Goal: Navigation & Orientation: Understand site structure

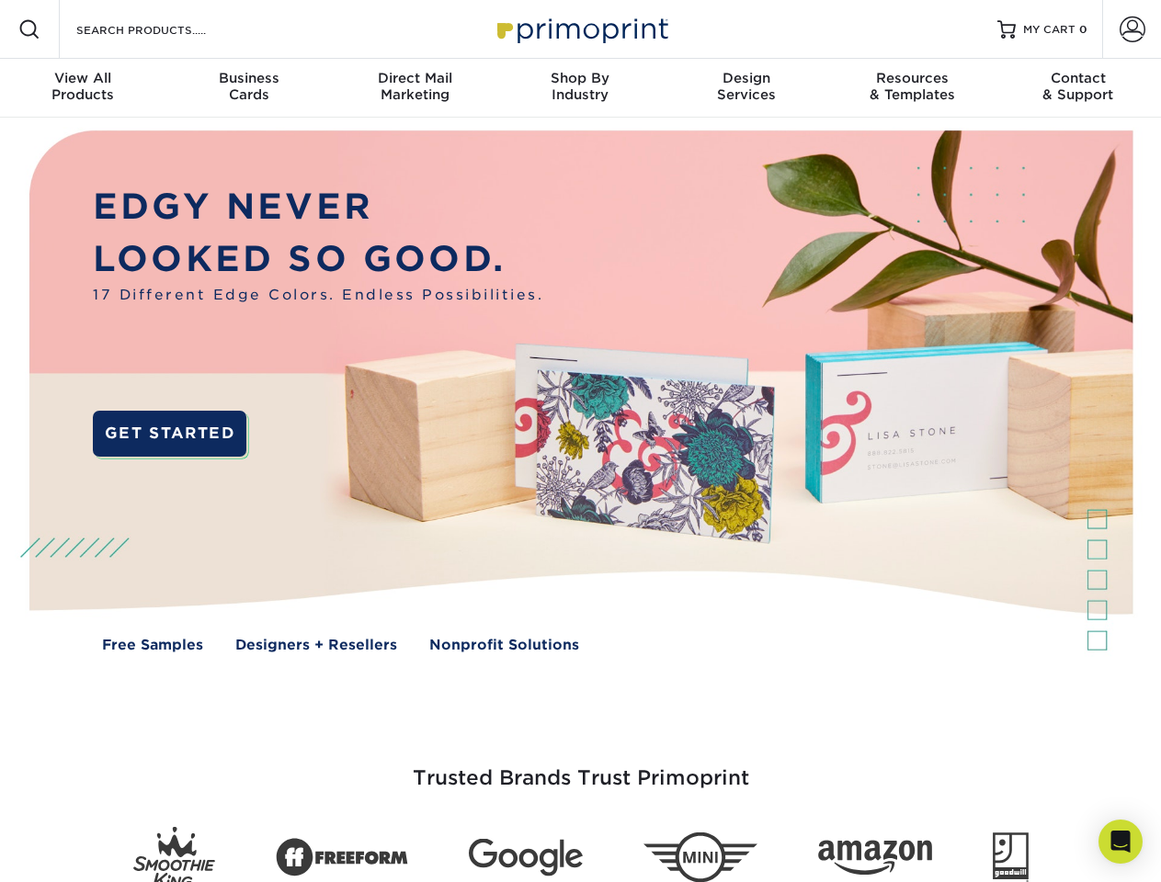
click at [580, 441] on img at bounding box center [580, 405] width 1149 height 574
click at [29, 29] on span at bounding box center [29, 29] width 22 height 22
click at [1131, 29] on span at bounding box center [1132, 30] width 26 height 26
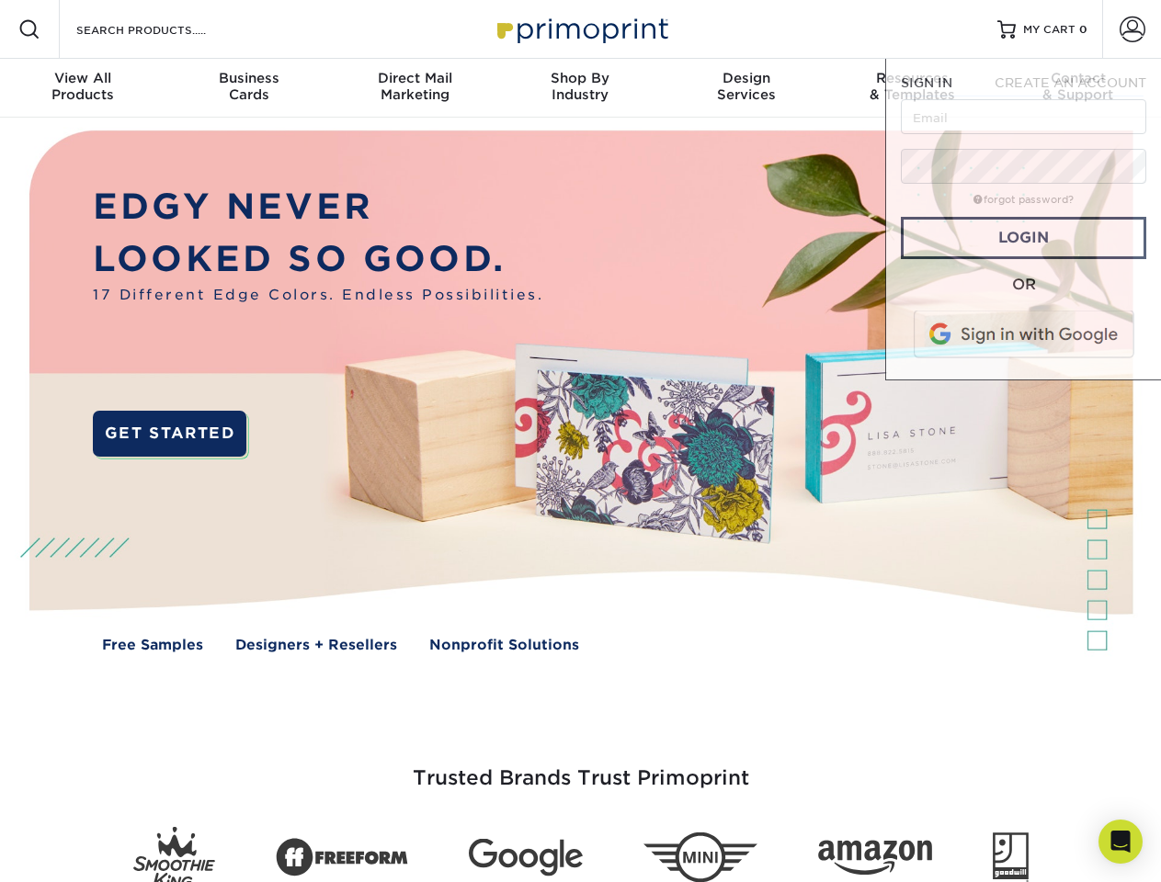
click at [83, 88] on div "View All Products" at bounding box center [82, 86] width 165 height 33
click at [248, 88] on div "Business Cards" at bounding box center [247, 86] width 165 height 33
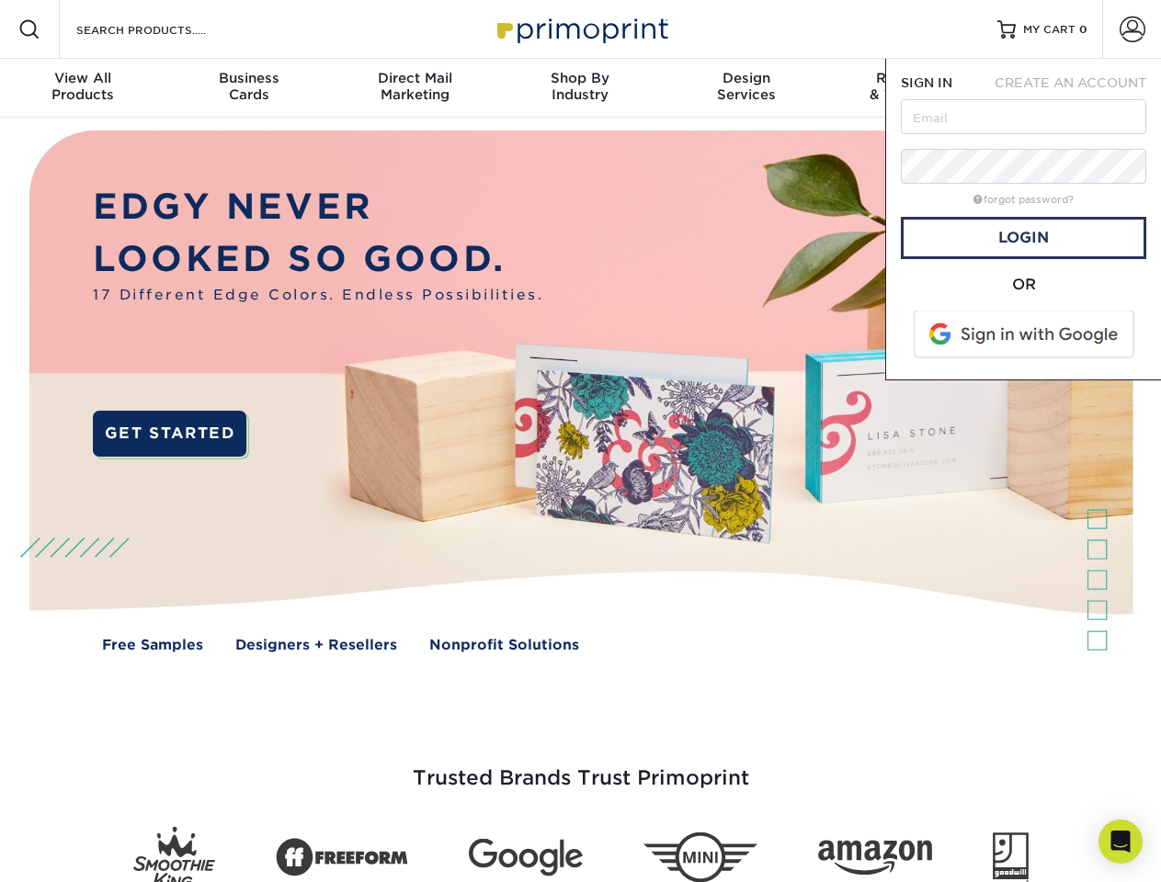
click at [414, 88] on div "Direct Mail Marketing" at bounding box center [414, 86] width 165 height 33
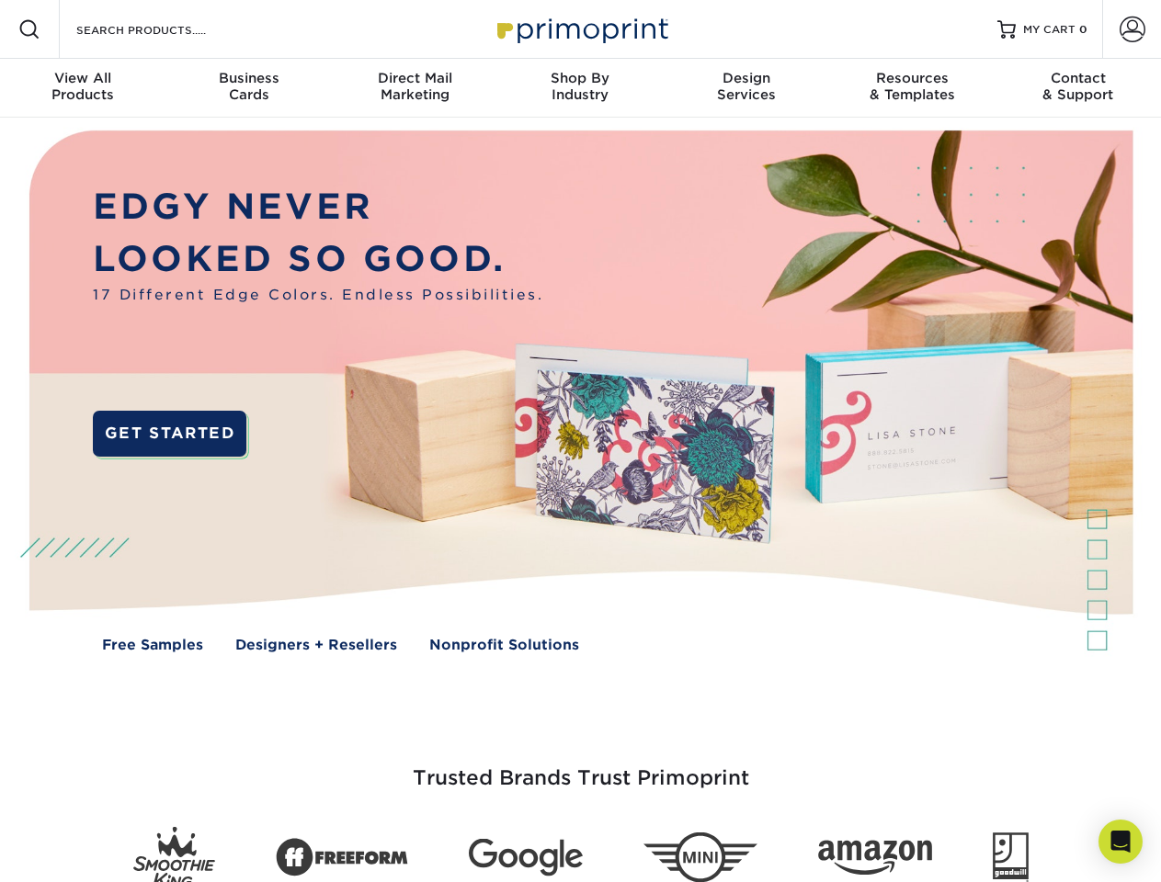
click at [580, 88] on div "Shop By Industry" at bounding box center [579, 86] width 165 height 33
click at [746, 88] on div "Design Services" at bounding box center [745, 86] width 165 height 33
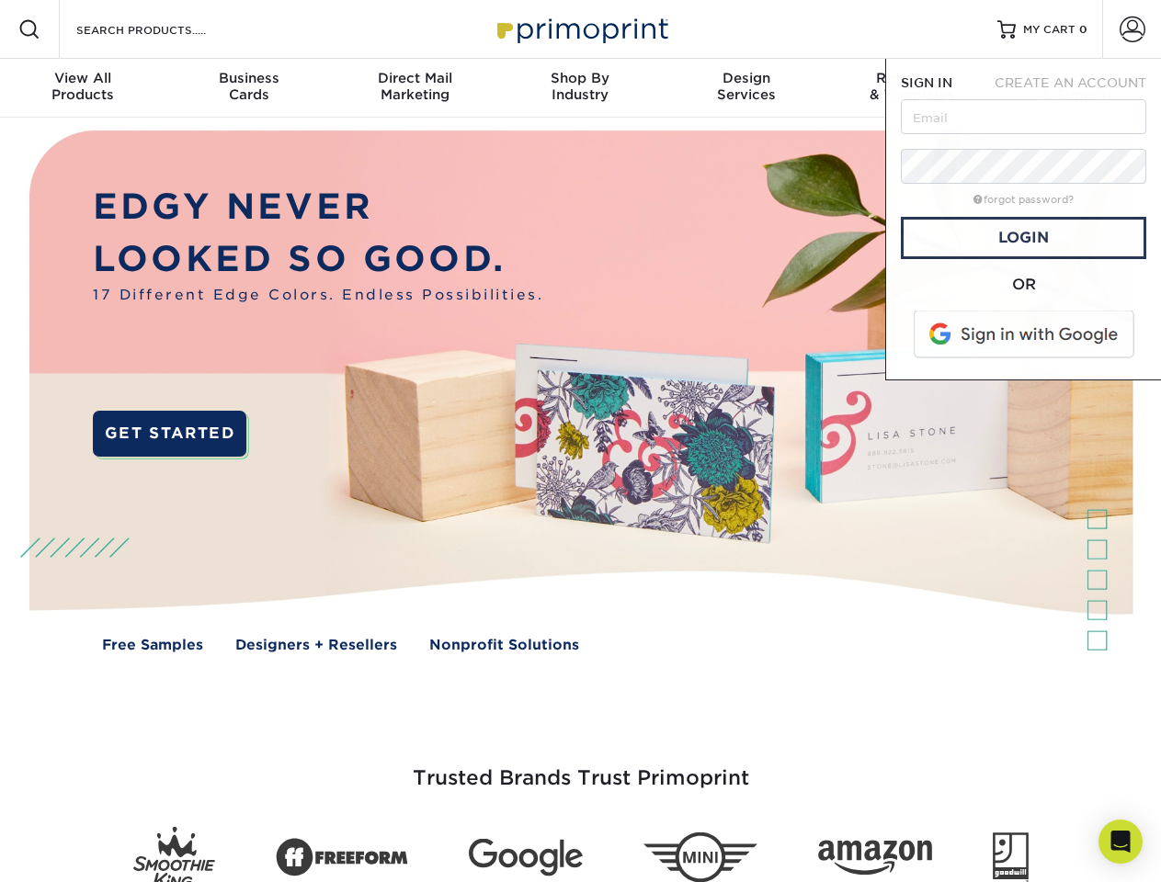
click at [912, 88] on div "Resources & Templates" at bounding box center [911, 86] width 165 height 33
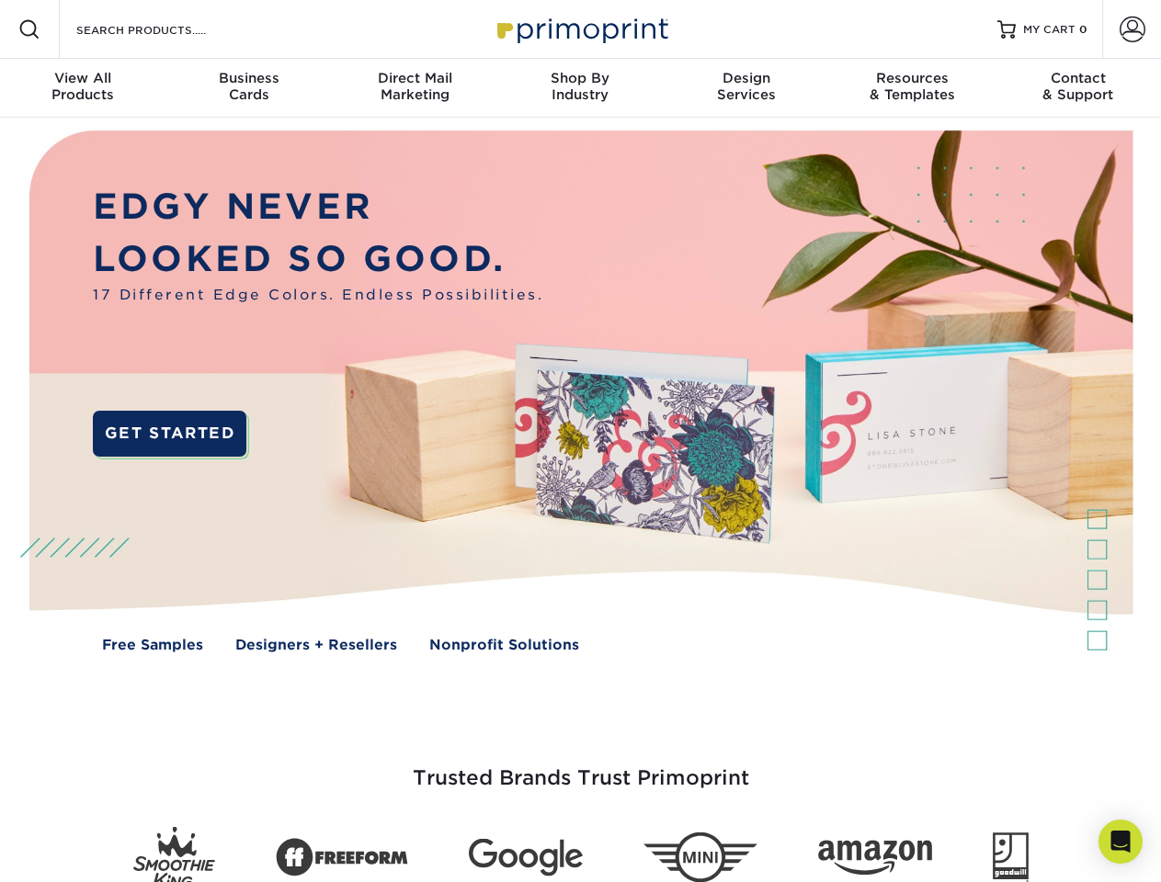
click at [1078, 88] on div "Contact & Support" at bounding box center [1077, 86] width 165 height 33
